Goal: Task Accomplishment & Management: Manage account settings

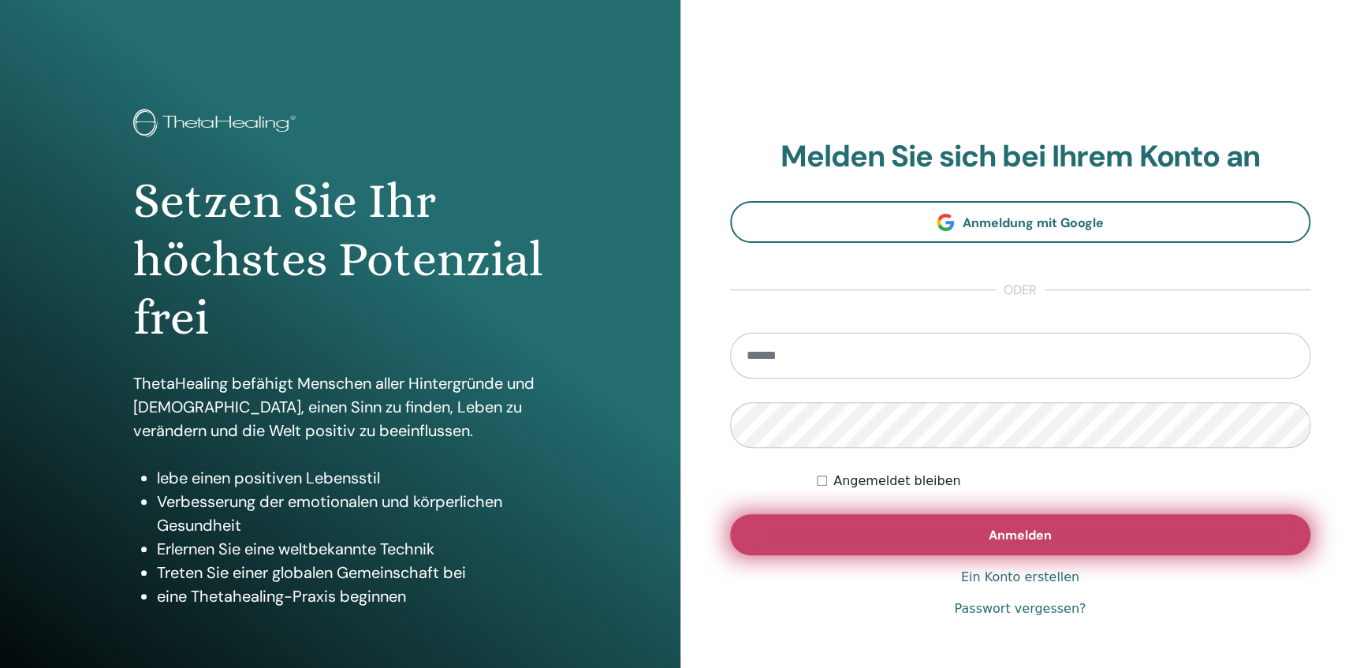
type input "**********"
click at [1010, 538] on span "Anmelden" at bounding box center [1020, 535] width 63 height 17
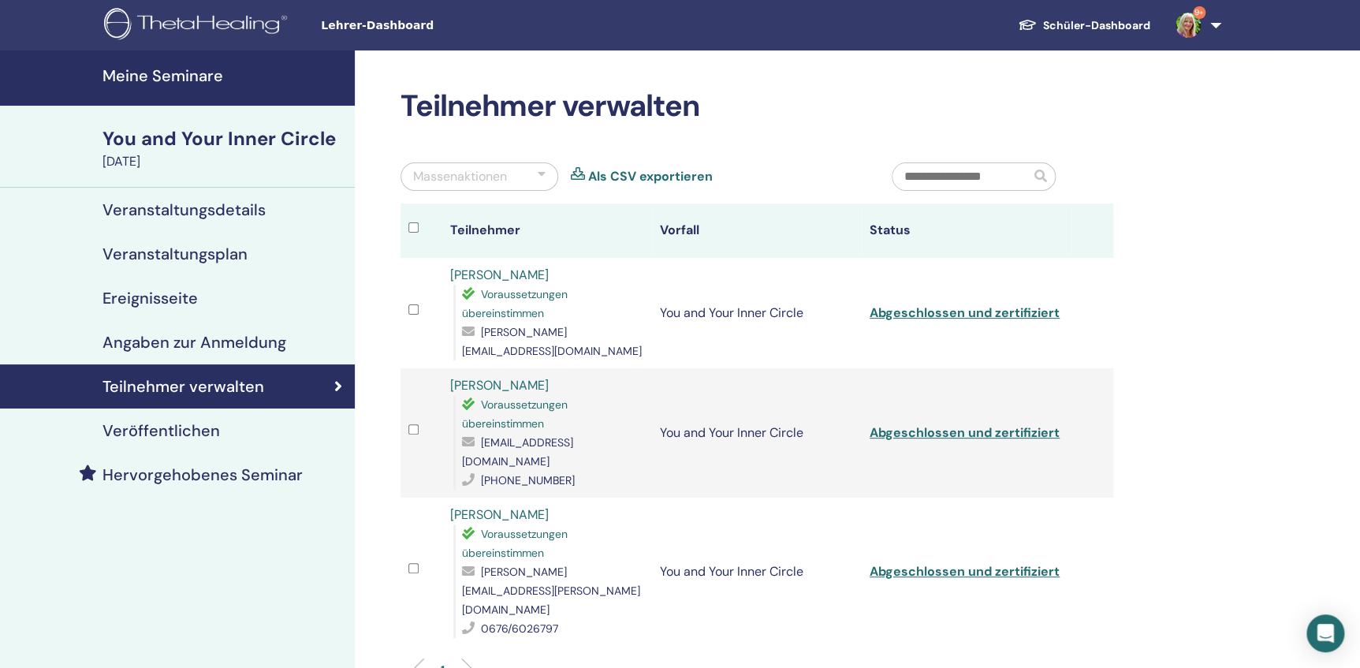
click at [177, 76] on h4 "Meine Seminare" at bounding box center [223, 75] width 243 height 19
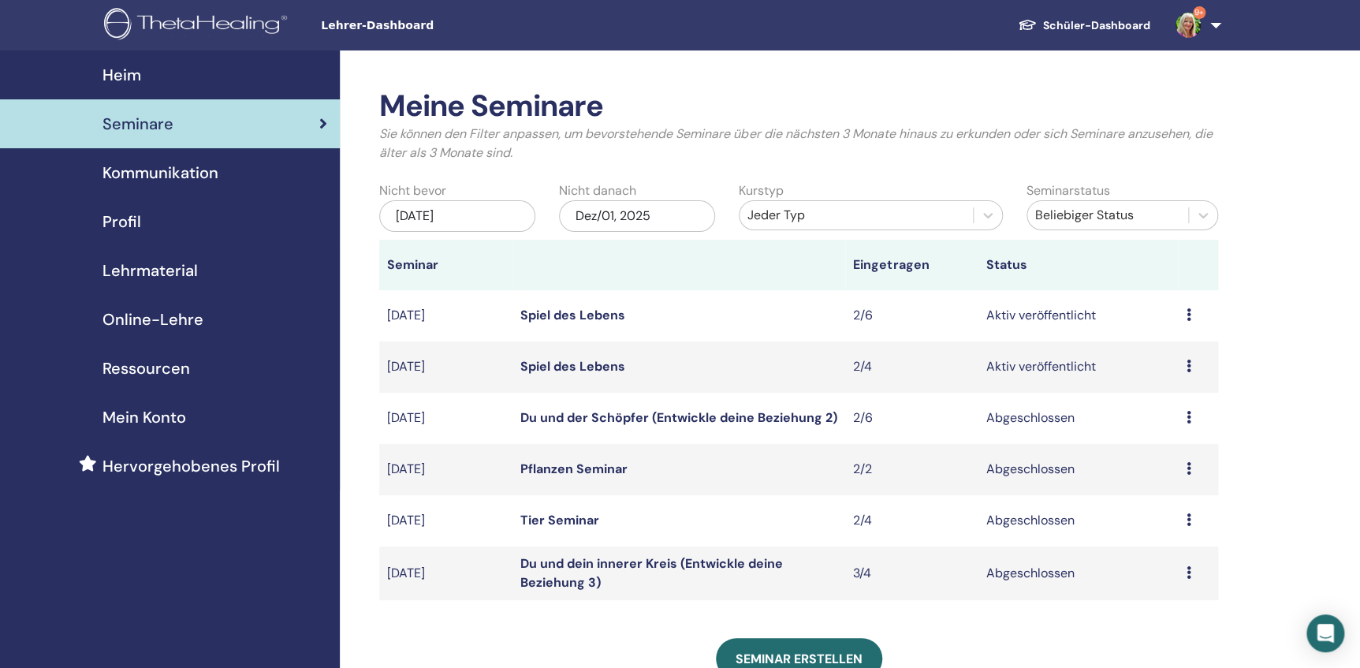
click at [1187, 368] on icon at bounding box center [1188, 365] width 5 height 13
click at [1182, 430] on link "Teilnehmer" at bounding box center [1159, 428] width 64 height 17
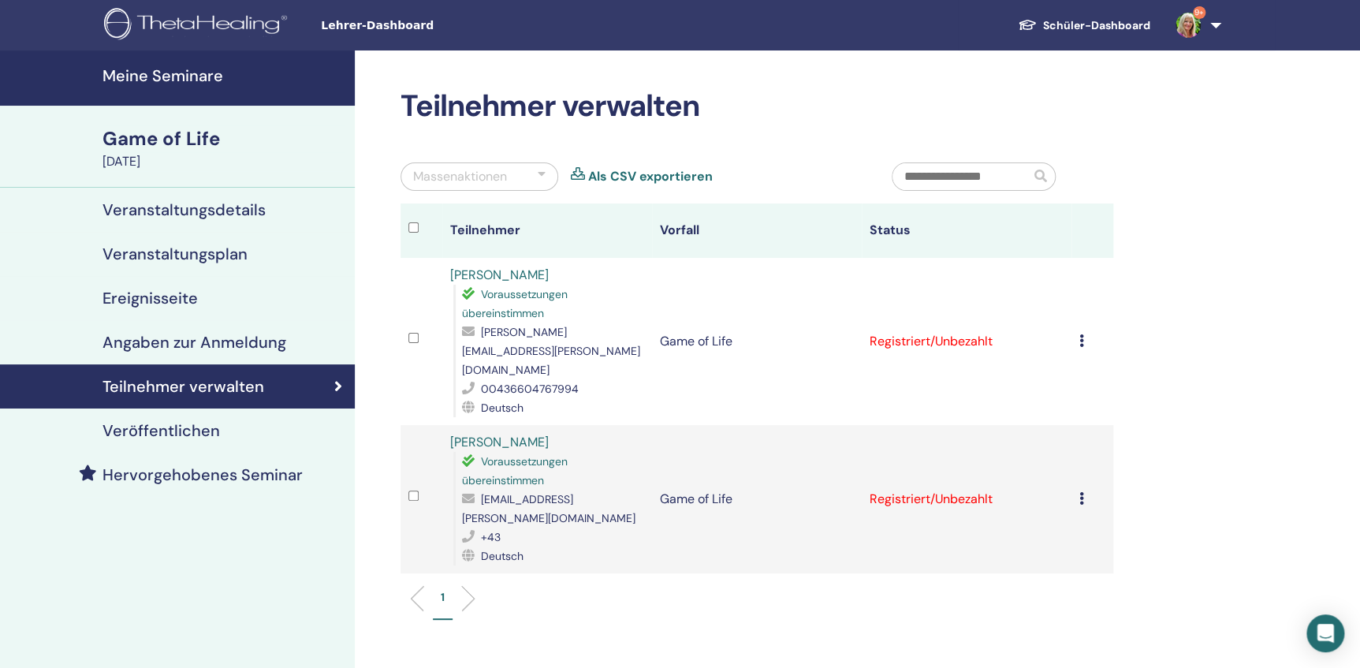
click at [1079, 334] on icon at bounding box center [1081, 340] width 5 height 13
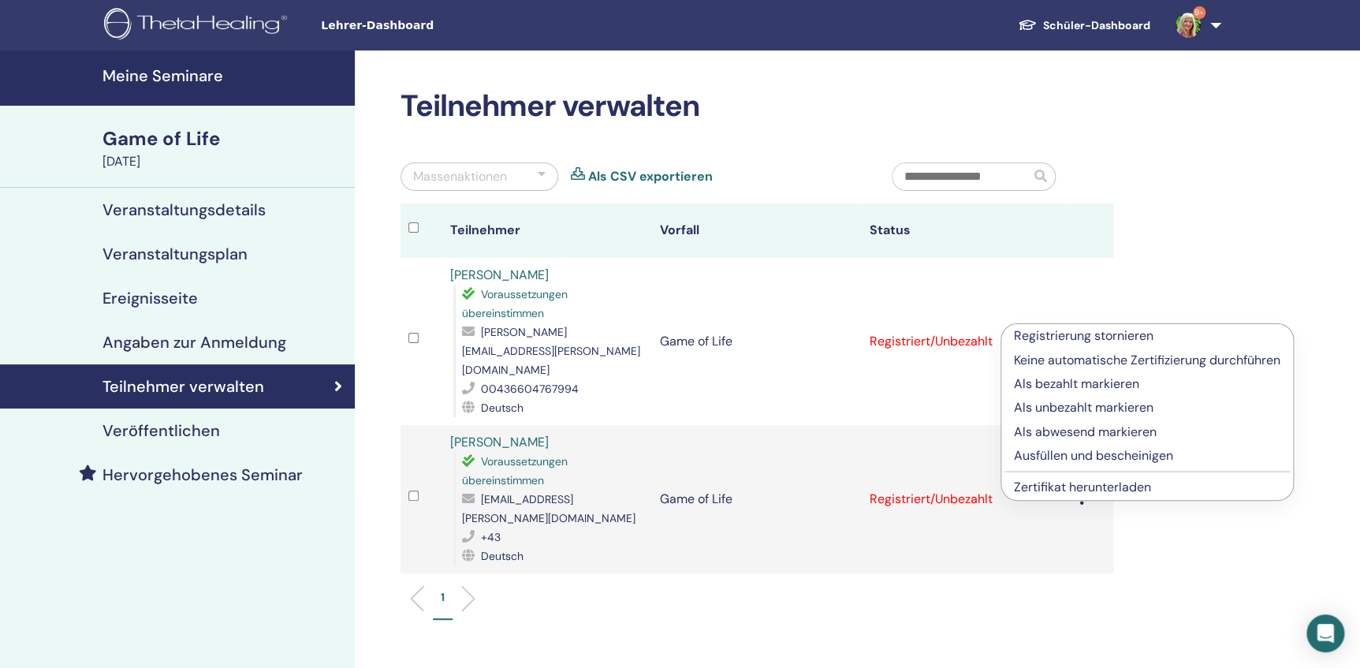
click at [1074, 382] on p "Als bezahlt markieren" at bounding box center [1147, 383] width 266 height 19
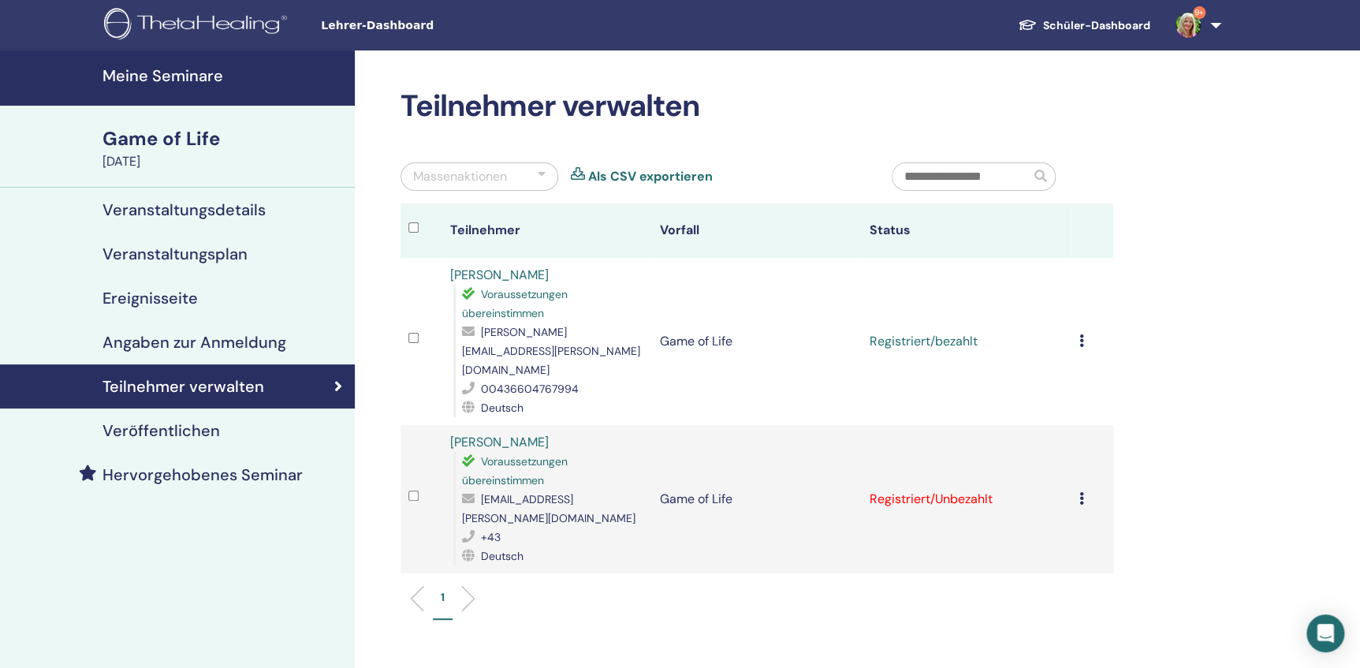
click at [1079, 492] on icon at bounding box center [1081, 498] width 5 height 13
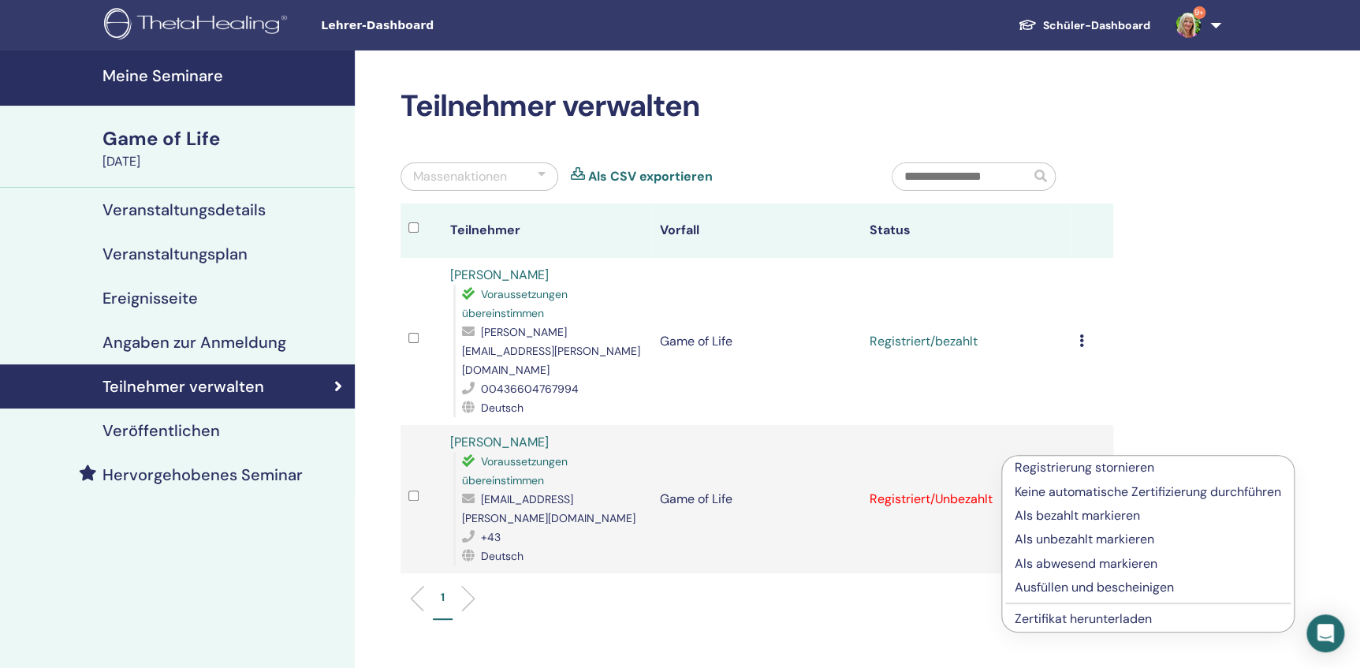
click at [1078, 515] on p "Als bezahlt markieren" at bounding box center [1148, 515] width 266 height 19
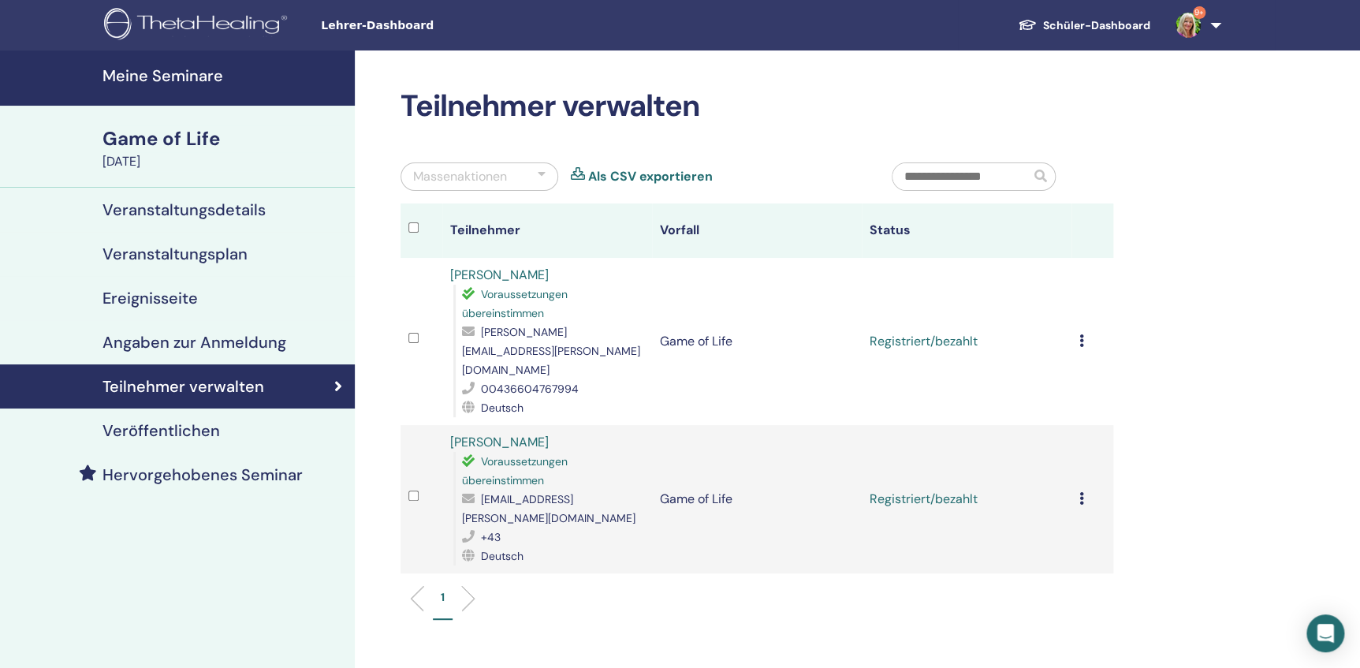
click at [176, 76] on h4 "Meine Seminare" at bounding box center [223, 75] width 243 height 19
